Goal: Book appointment/travel/reservation

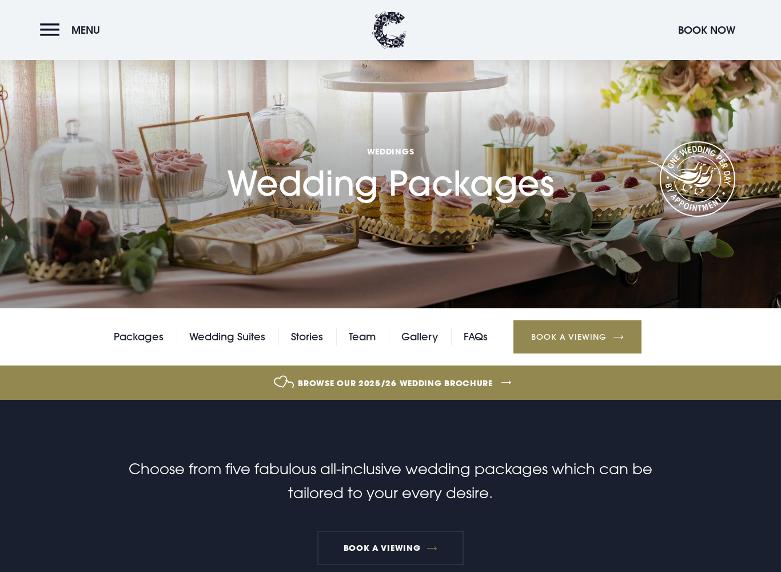
scroll to position [34, 0]
click at [201, 322] on div "Packages Wedding Suites Stories Team Gallery FAQs Book a Viewing" at bounding box center [390, 337] width 781 height 57
click at [226, 343] on link "Wedding Suites" at bounding box center [227, 337] width 76 height 17
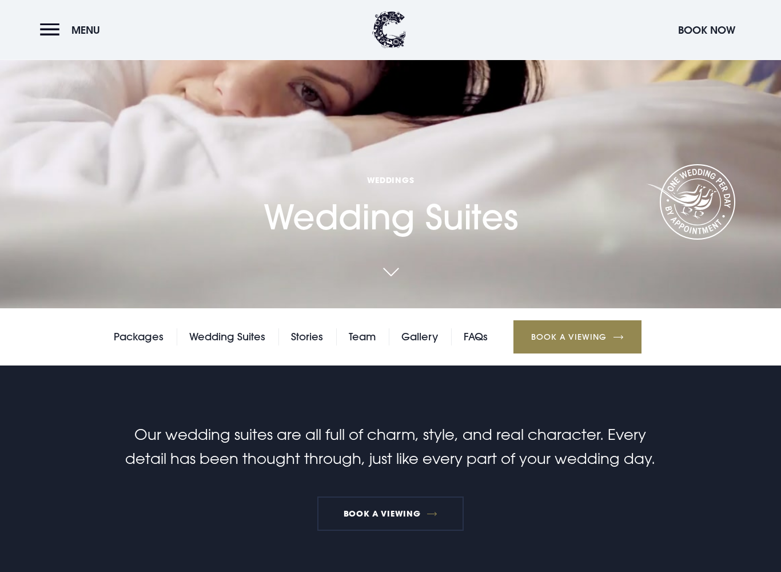
scroll to position [263, 0]
click at [594, 330] on link "Book a Viewing" at bounding box center [577, 336] width 128 height 33
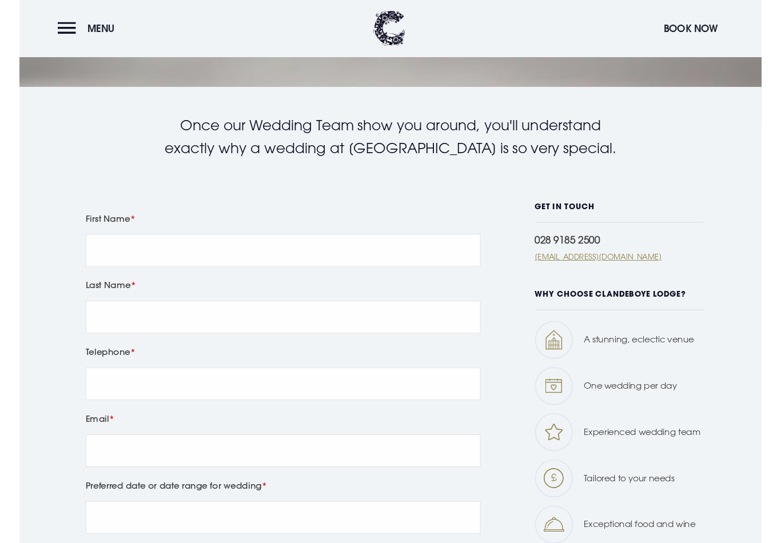
scroll to position [483, 0]
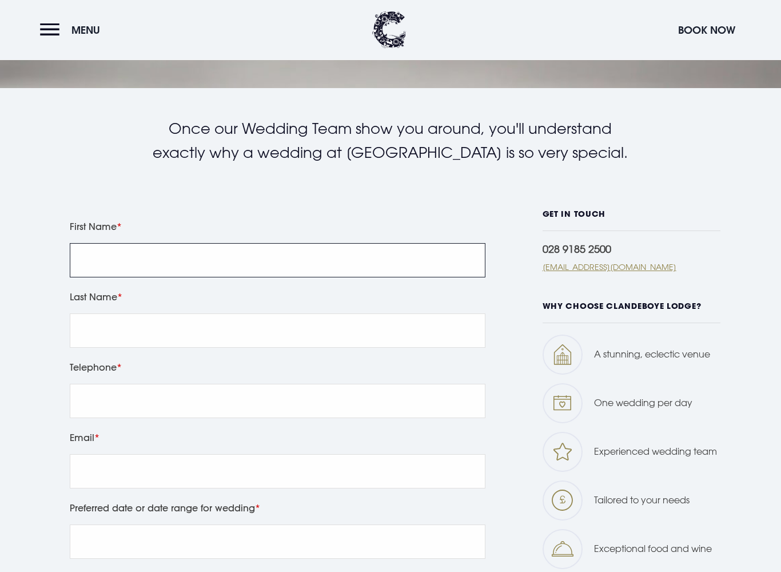
click at [440, 268] on input "First Name" at bounding box center [278, 260] width 416 height 34
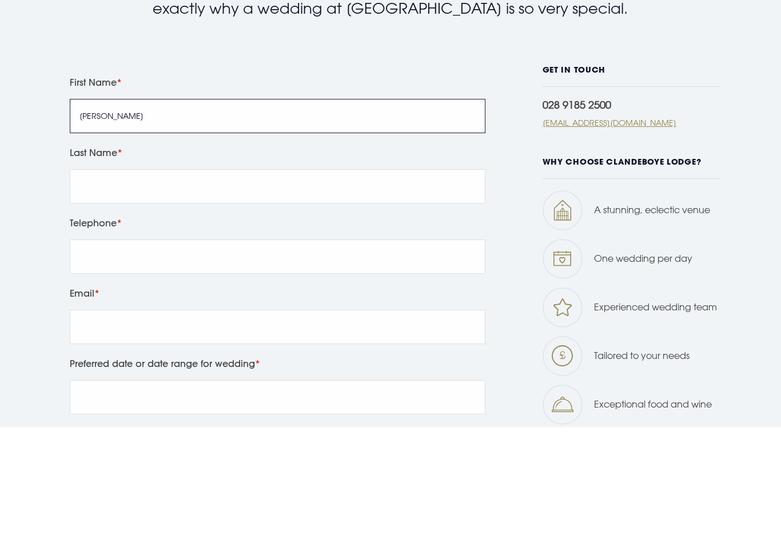
type input "Rebekah"
click at [92, 285] on input "Last Name" at bounding box center [278, 302] width 416 height 34
type input "Adair"
click at [83, 331] on div "Telephone" at bounding box center [278, 366] width 424 height 70
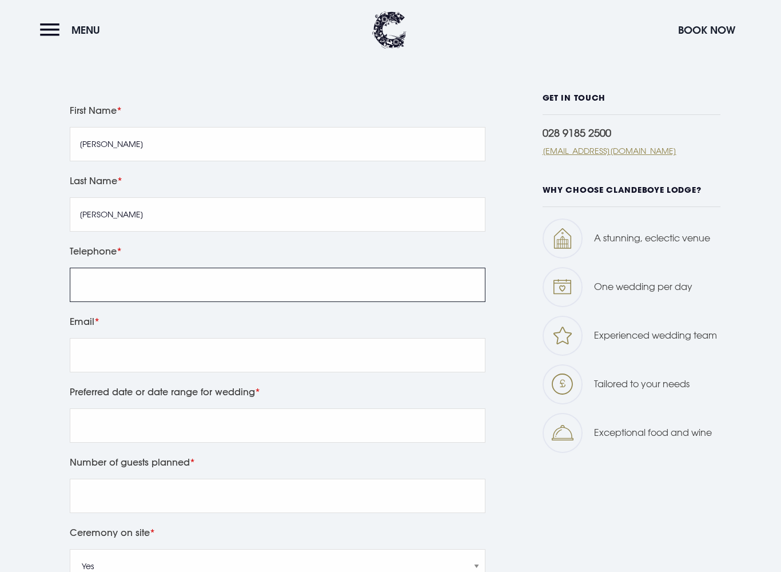
click at [97, 281] on input "Telephone" at bounding box center [278, 284] width 416 height 34
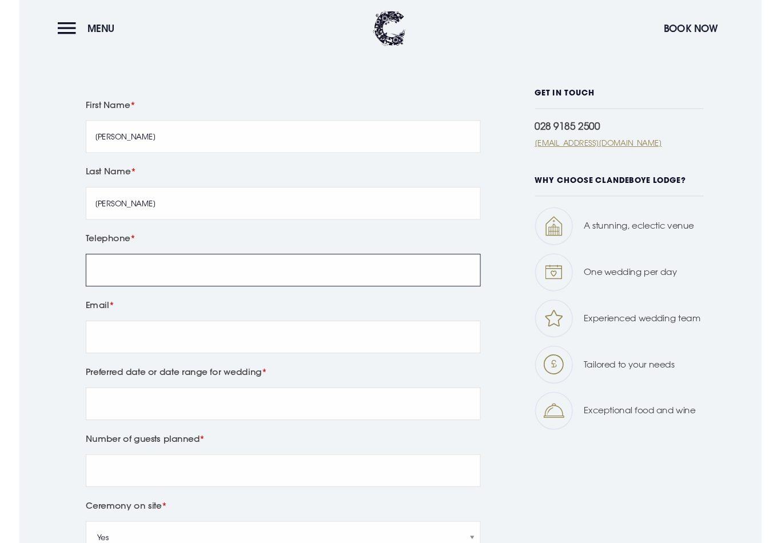
scroll to position [599, 0]
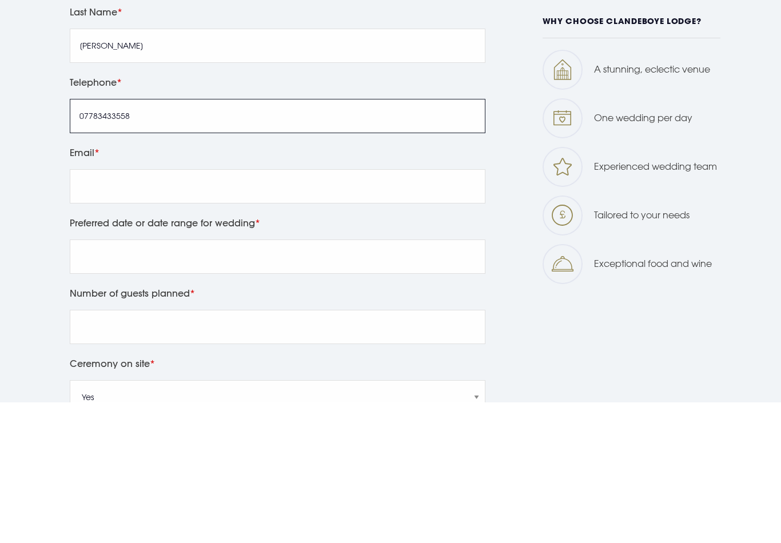
type input "07783433558"
click at [87, 310] on input "Email" at bounding box center [278, 327] width 416 height 34
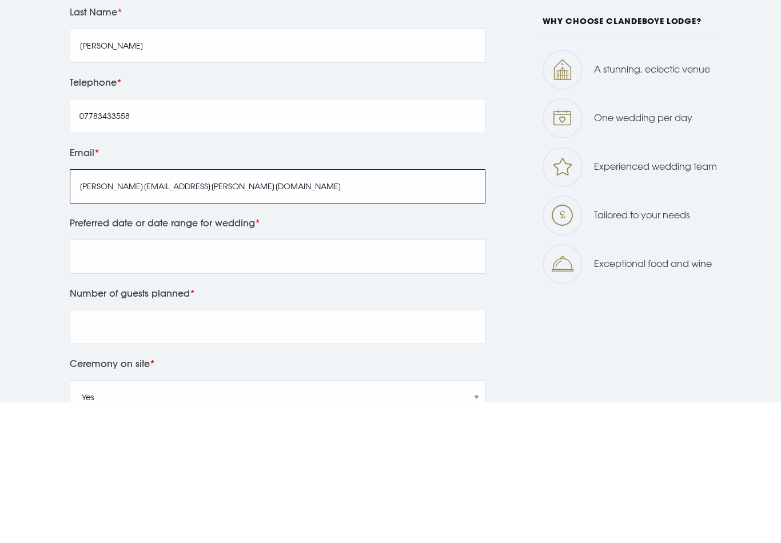
type input "rebekah.adair@outlook.com"
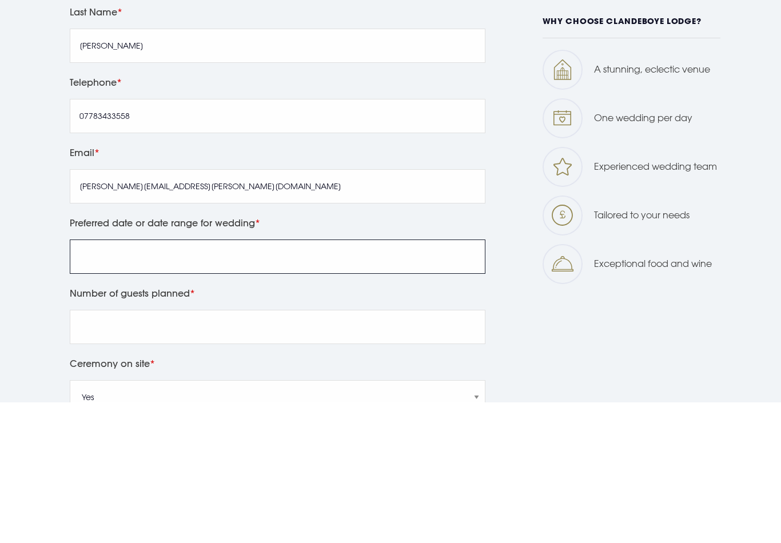
click at [83, 380] on input "Preferred date or date range for wedding" at bounding box center [278, 397] width 416 height 34
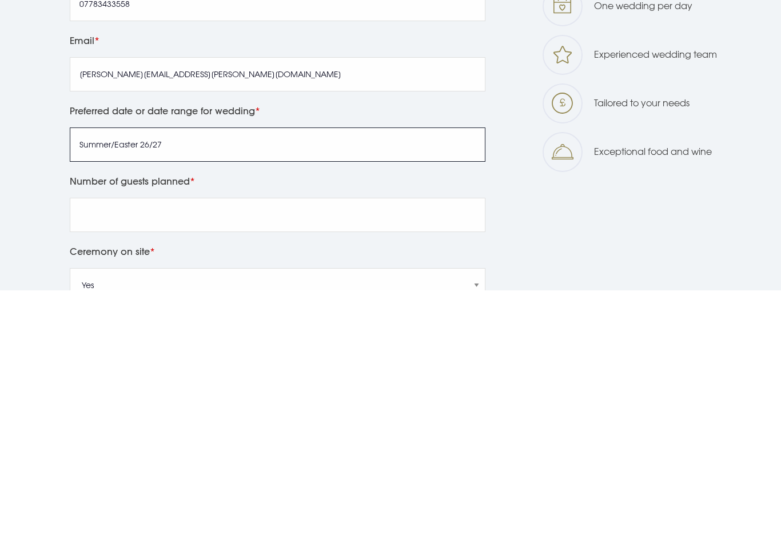
type input "Summer/Easter 26/27"
click at [86, 450] on input "Number of guests planned" at bounding box center [278, 467] width 416 height 34
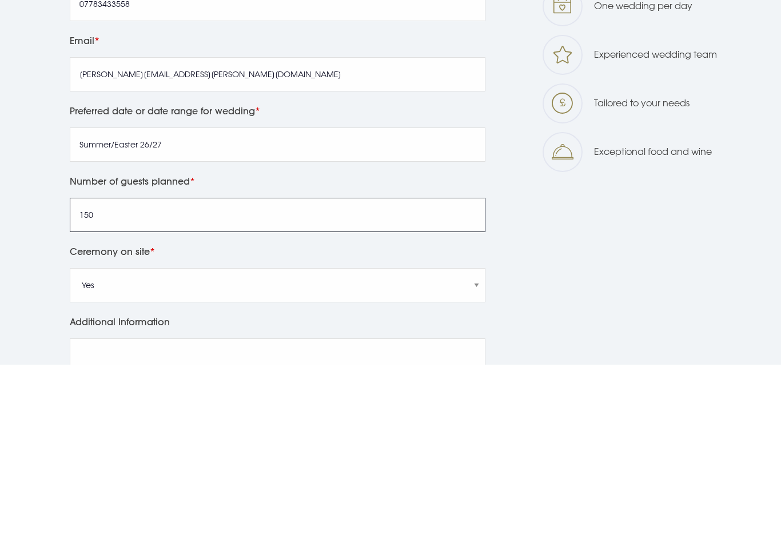
scroll to position [674, 0]
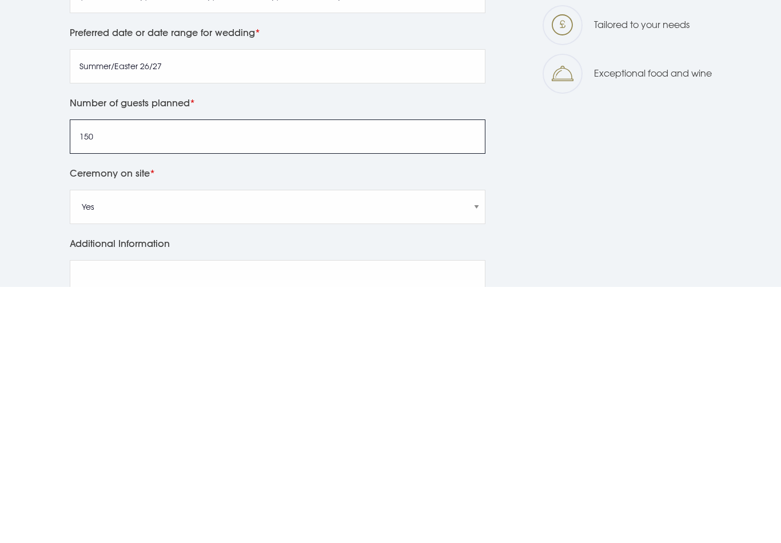
type input "150"
click at [420, 421] on div "Ceremony on site Yes No" at bounding box center [278, 456] width 424 height 70
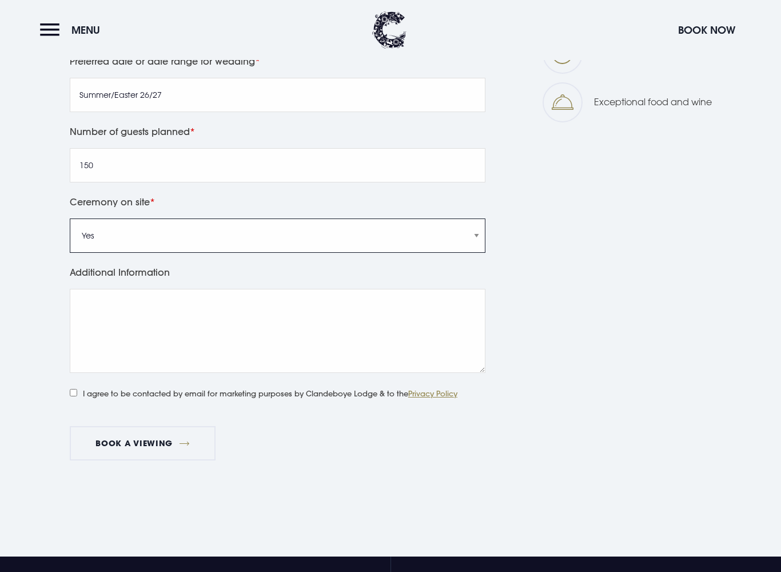
click at [440, 229] on select "Yes No" at bounding box center [278, 235] width 416 height 34
select select "No"
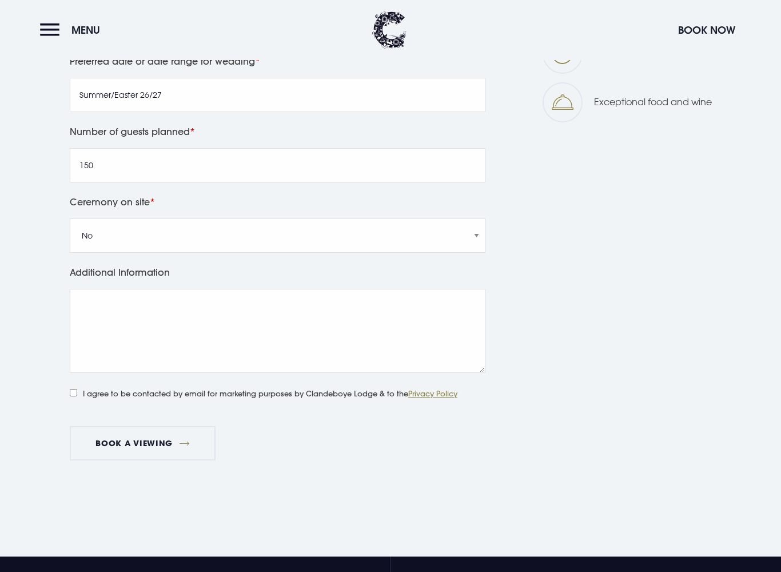
click at [73, 389] on input "I agree to be contacted by email for marketing purposes by Clandeboye Lodge & t…" at bounding box center [73, 392] width 7 height 7
checkbox input "true"
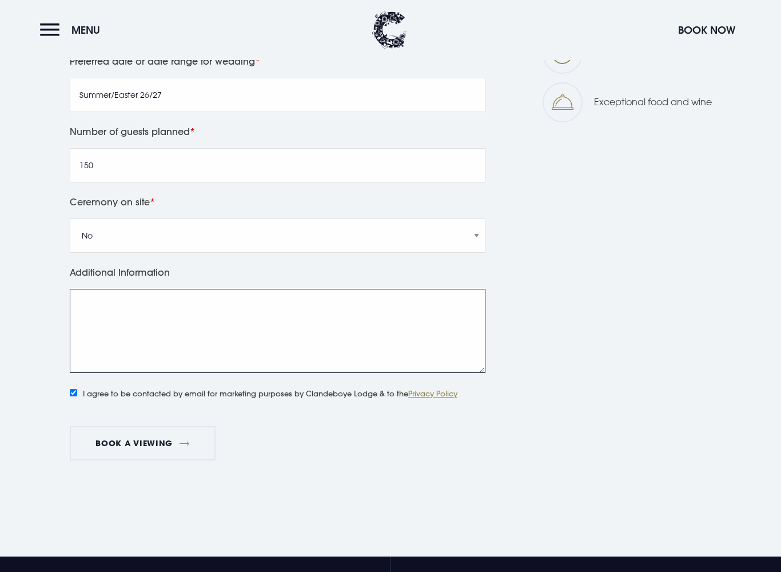
click at [100, 290] on textarea "Additional Information" at bounding box center [278, 331] width 416 height 84
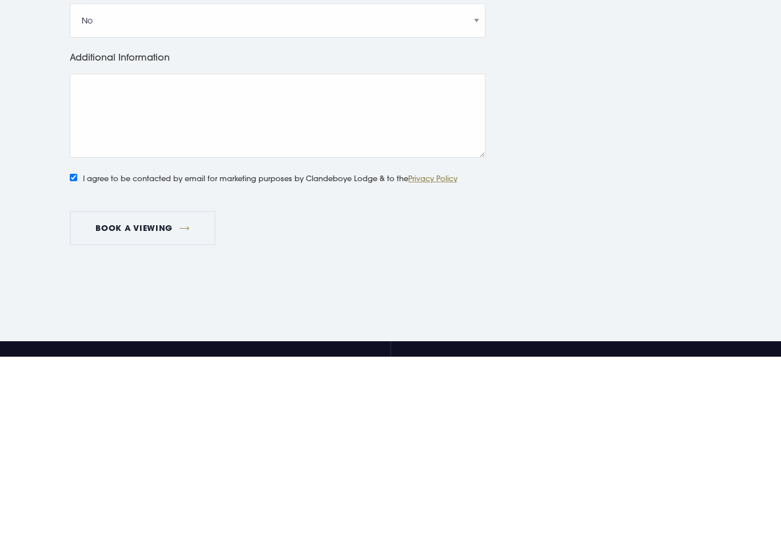
click at [83, 397] on button "Book a viewing" at bounding box center [143, 414] width 146 height 34
